Goal: Transaction & Acquisition: Purchase product/service

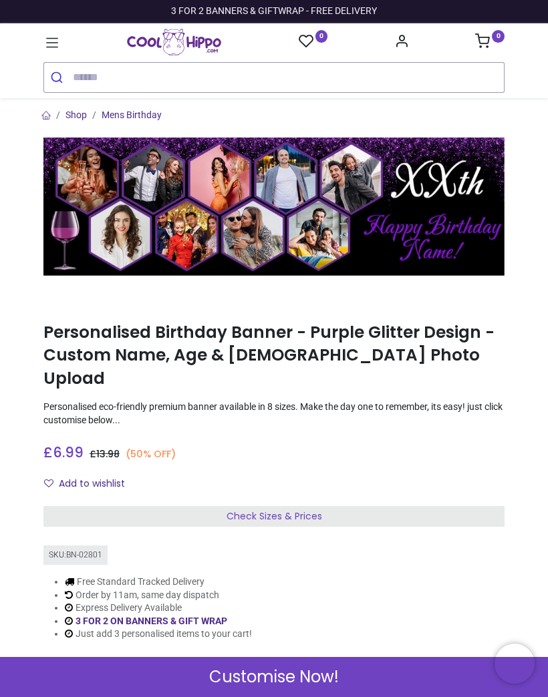
click at [338, 684] on span "Customise Now!" at bounding box center [274, 677] width 130 height 23
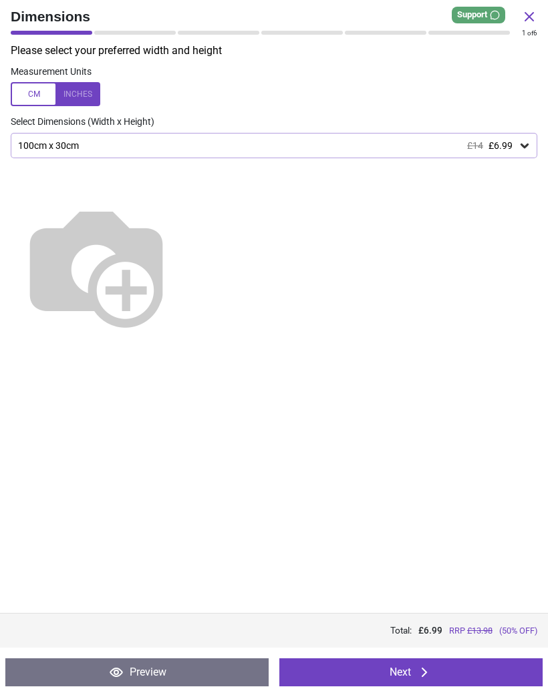
click at [390, 669] on button "Next" at bounding box center [410, 672] width 263 height 28
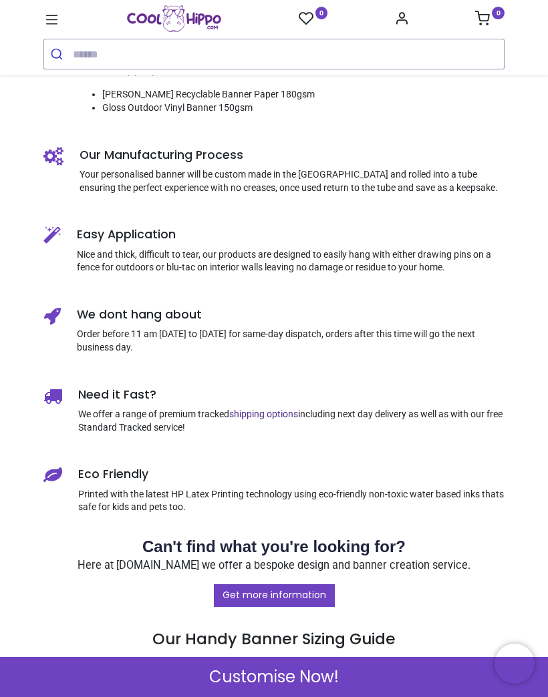
scroll to position [672, 0]
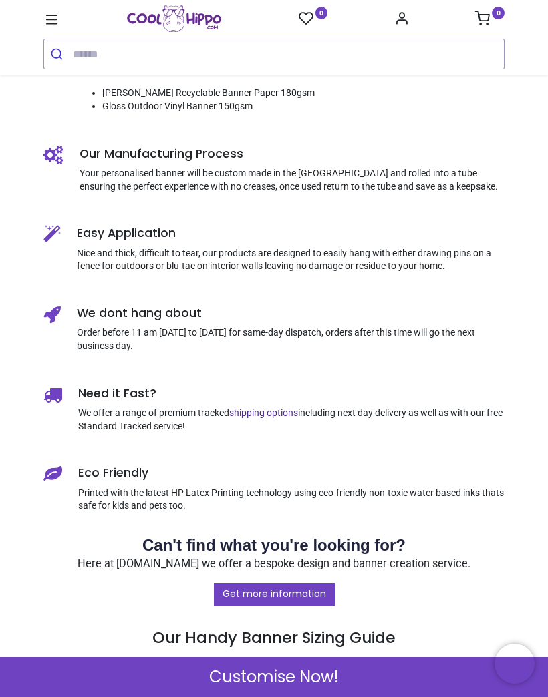
click at [242, 666] on span "Customise Now!" at bounding box center [274, 677] width 130 height 23
